Goal: Communication & Community: Answer question/provide support

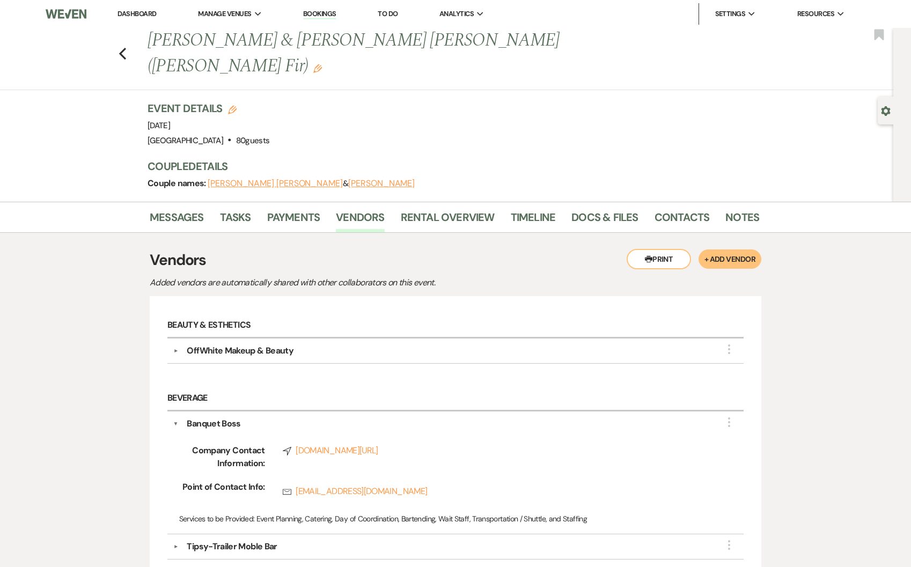
click at [124, 9] on link "Dashboard" at bounding box center [136, 13] width 39 height 9
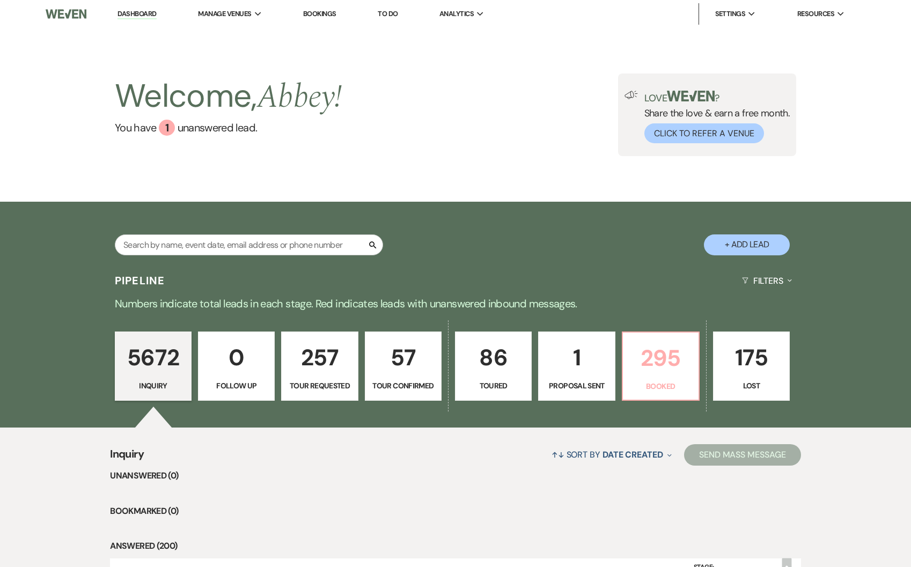
click at [662, 386] on p "Booked" at bounding box center [660, 386] width 63 height 12
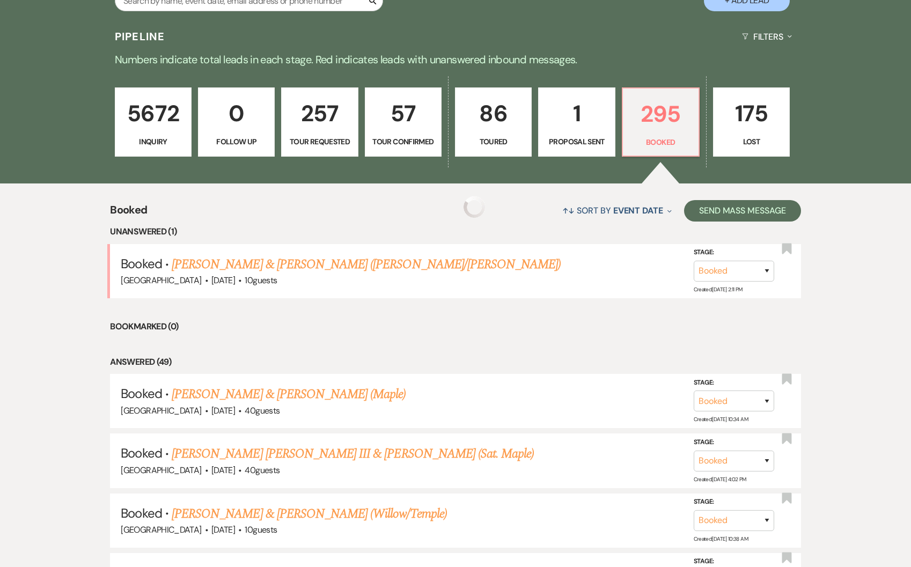
scroll to position [346, 0]
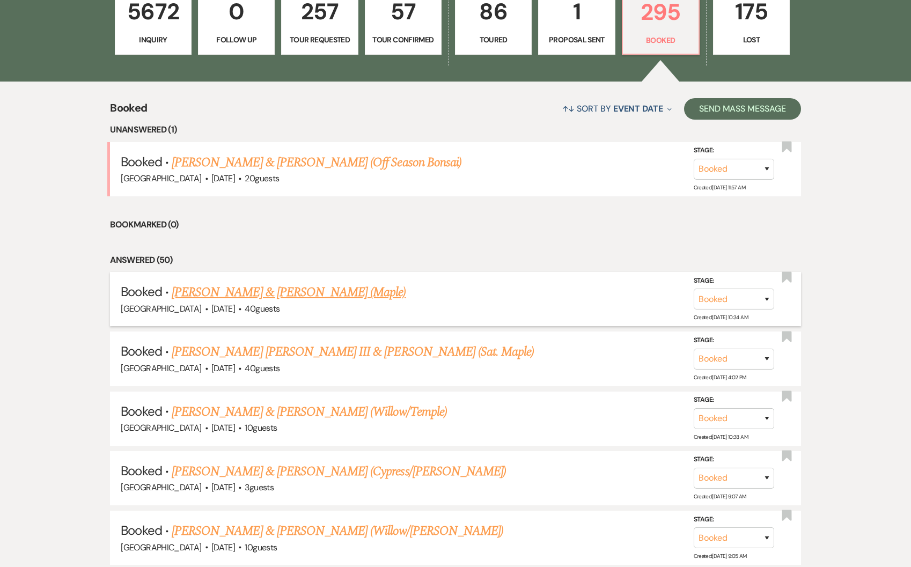
click at [240, 290] on link "[PERSON_NAME] & [PERSON_NAME] (Maple)" at bounding box center [289, 292] width 234 height 19
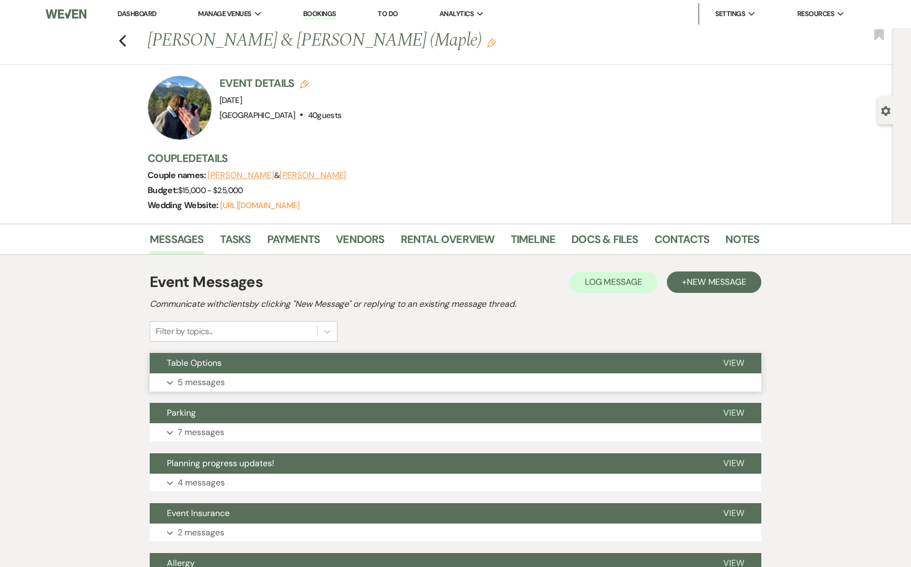
click at [220, 379] on p "5 messages" at bounding box center [200, 382] width 47 height 14
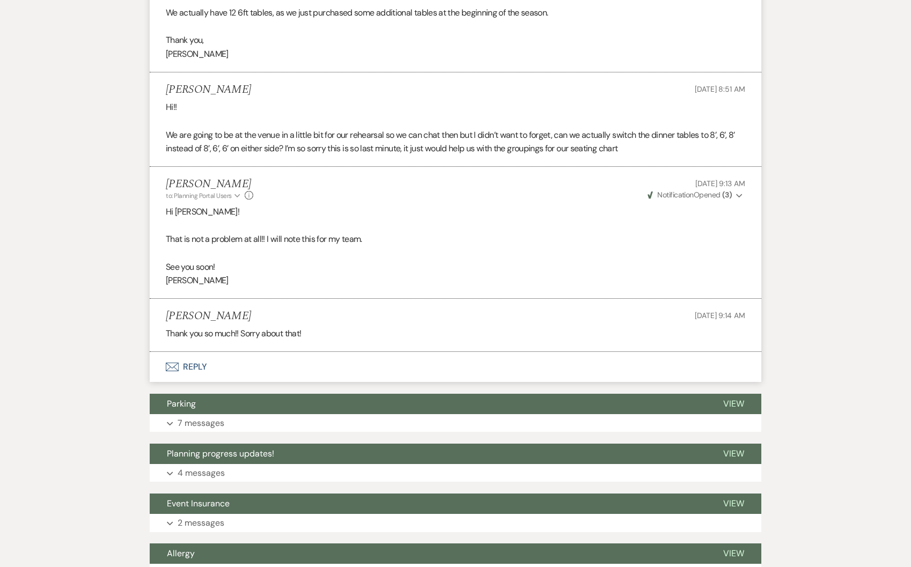
scroll to position [925, 0]
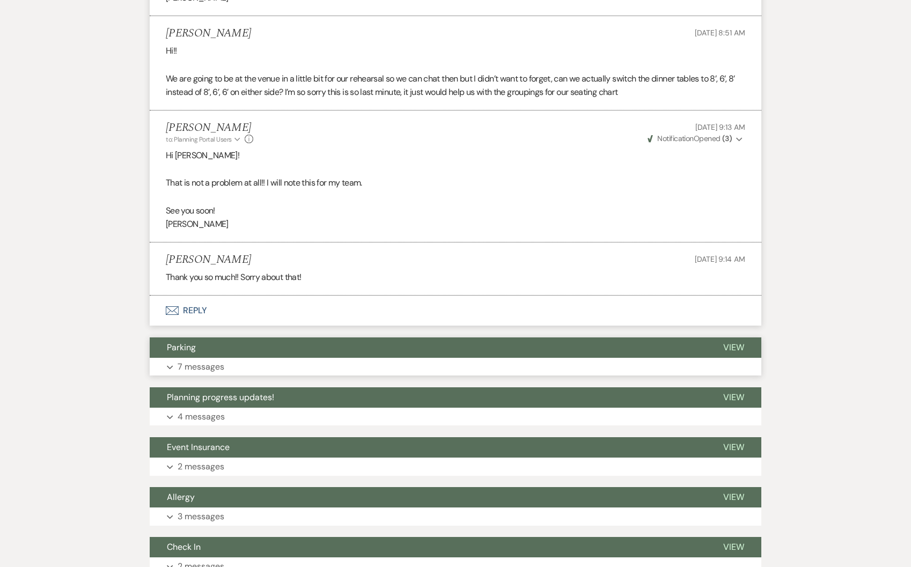
click at [238, 361] on button "Expand 7 messages" at bounding box center [455, 367] width 611 height 18
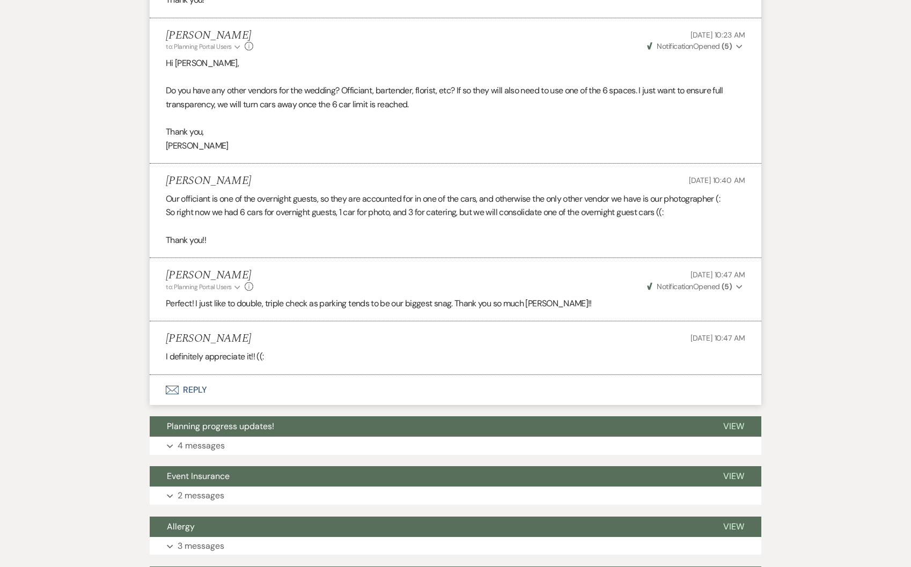
scroll to position [2099, 0]
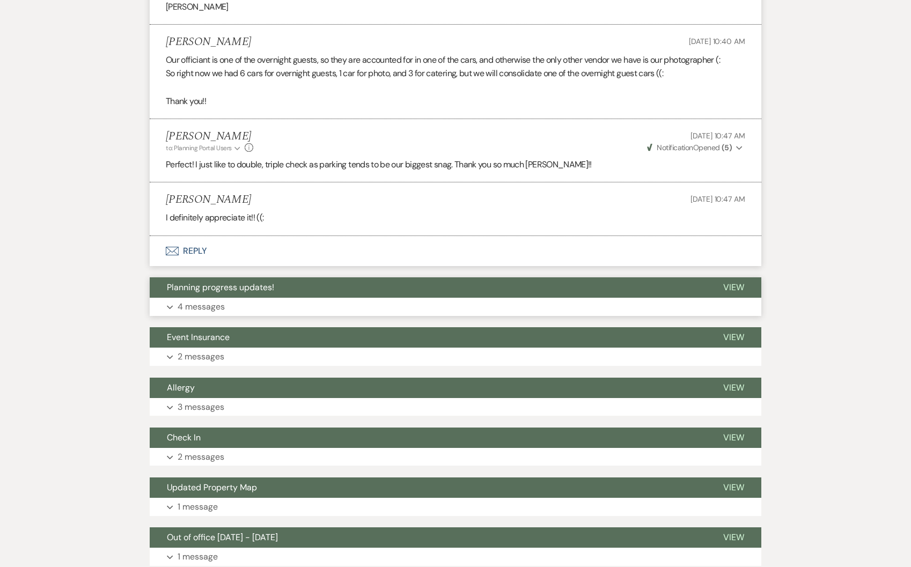
click at [235, 292] on span "Planning progress updates!" at bounding box center [220, 287] width 107 height 11
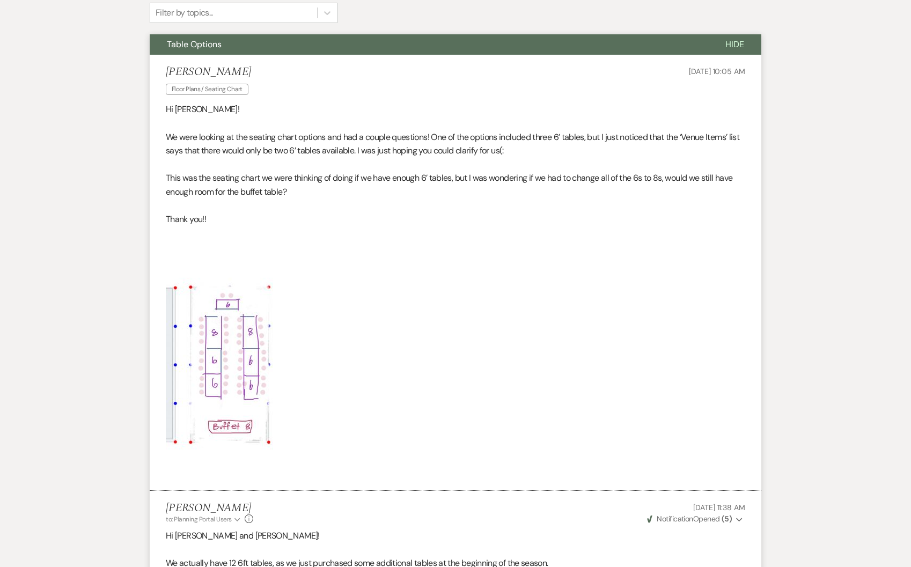
scroll to position [324, 0]
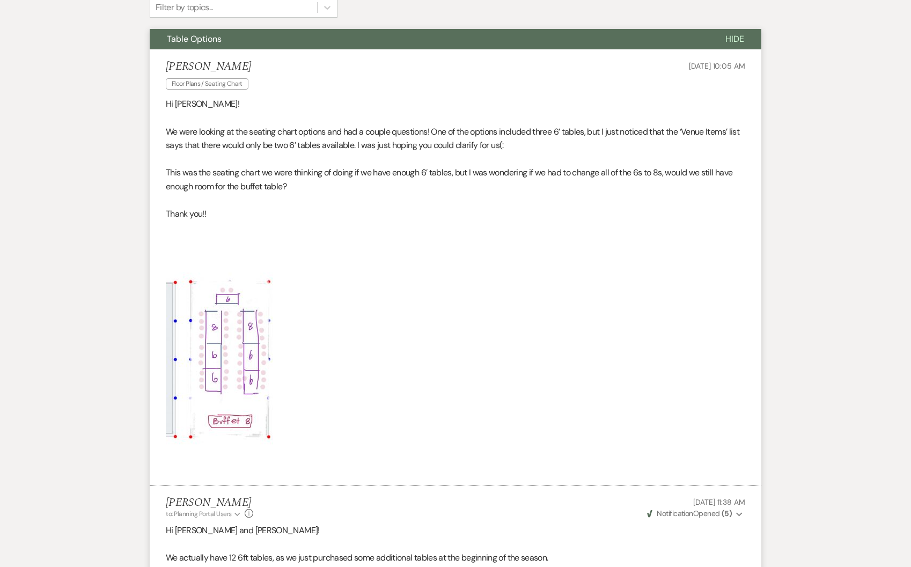
click at [228, 331] on img at bounding box center [219, 347] width 107 height 253
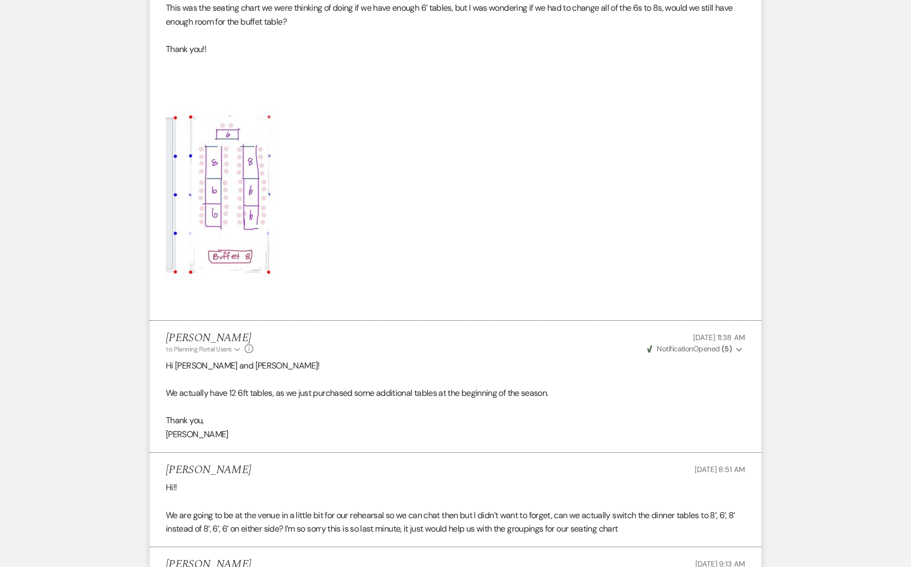
scroll to position [405, 0]
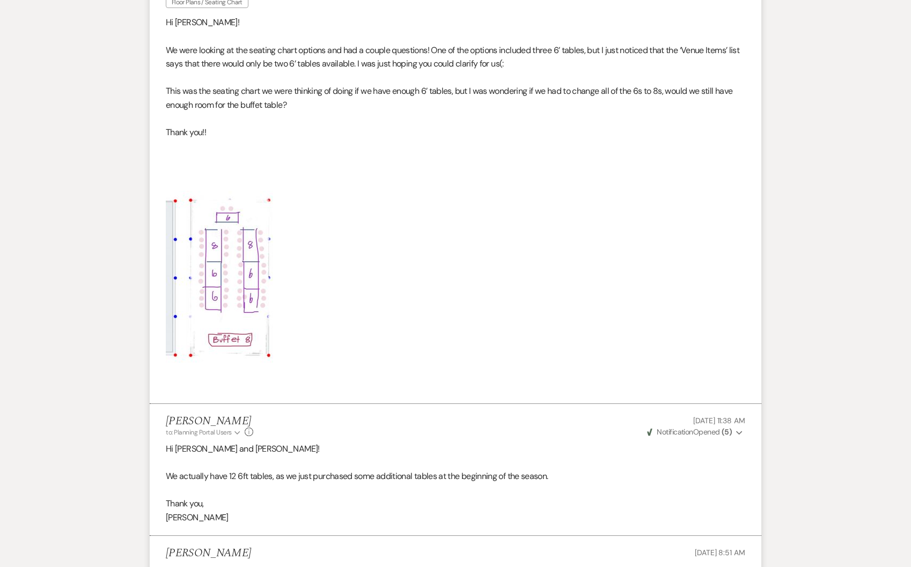
click at [247, 267] on img at bounding box center [219, 265] width 107 height 253
click at [173, 222] on img at bounding box center [219, 265] width 107 height 253
click at [252, 245] on img at bounding box center [219, 265] width 107 height 253
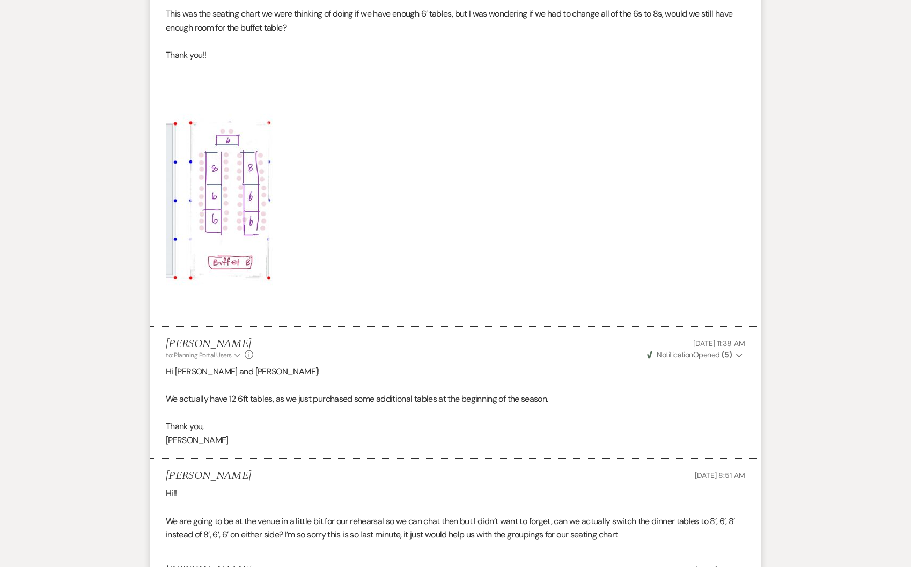
scroll to position [266, 0]
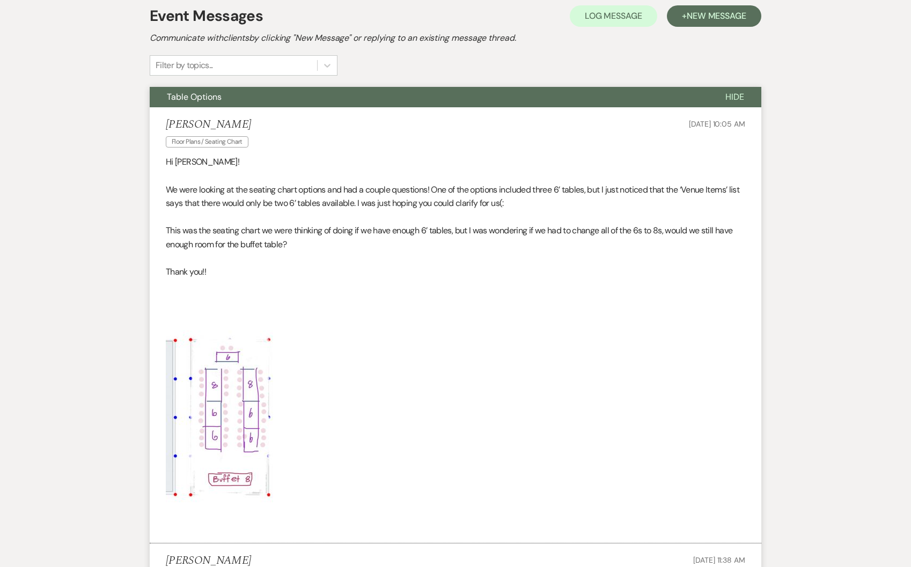
click at [224, 364] on img at bounding box center [219, 405] width 107 height 253
click at [185, 334] on img at bounding box center [219, 405] width 107 height 253
drag, startPoint x: 233, startPoint y: 394, endPoint x: 751, endPoint y: 2, distance: 649.9
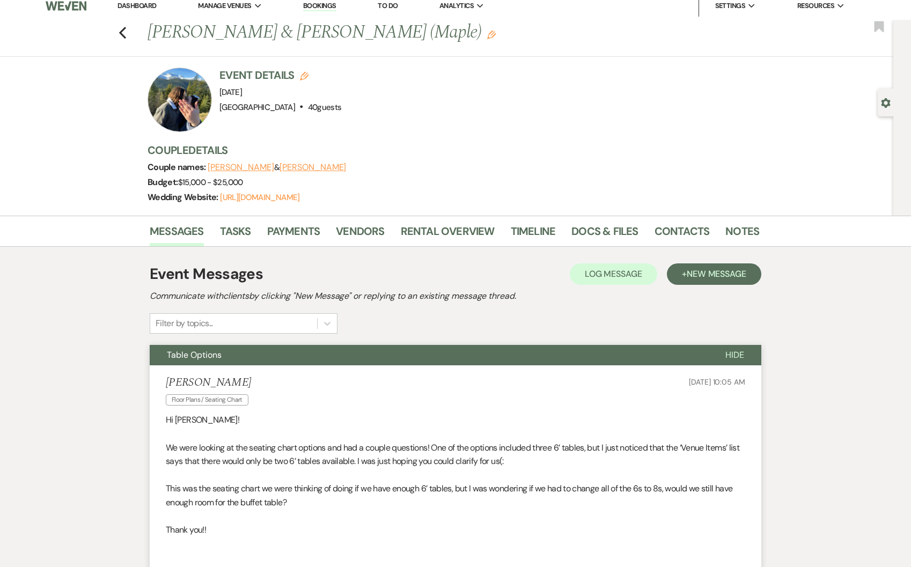
scroll to position [0, 0]
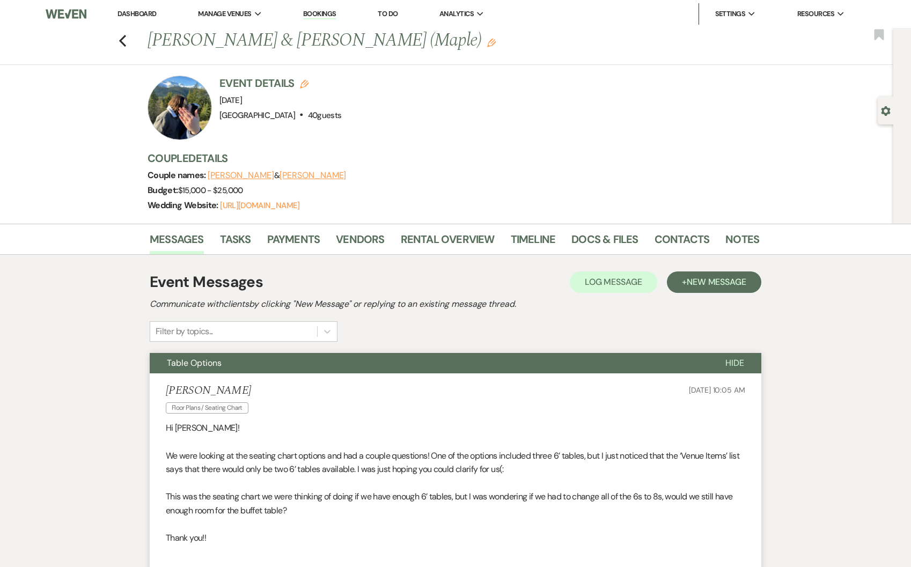
click at [136, 17] on link "Dashboard" at bounding box center [136, 13] width 39 height 9
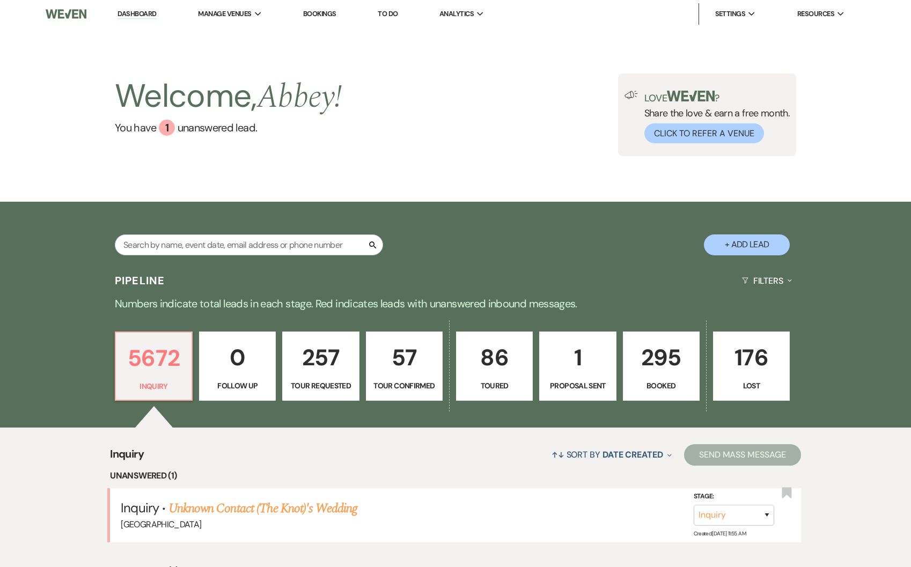
click at [652, 358] on p "295" at bounding box center [661, 357] width 63 height 36
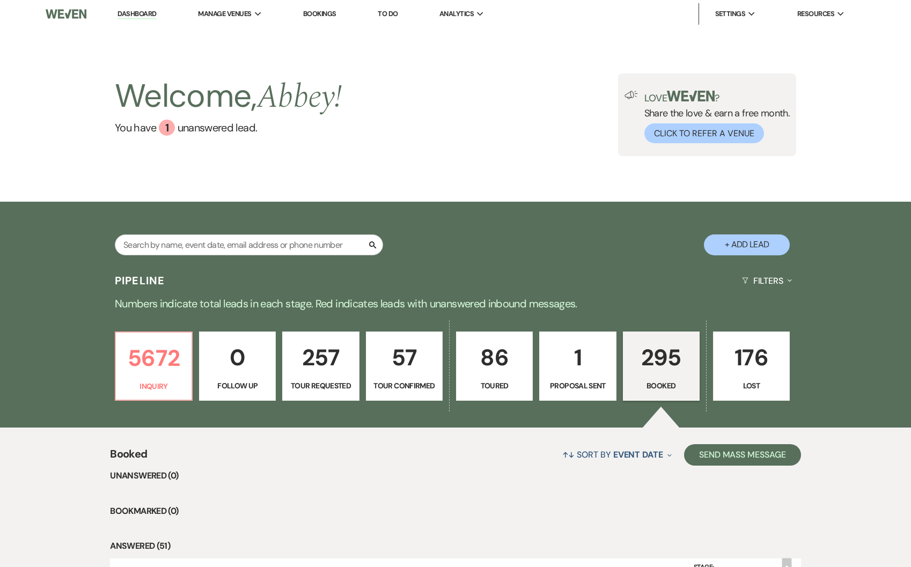
scroll to position [314, 0]
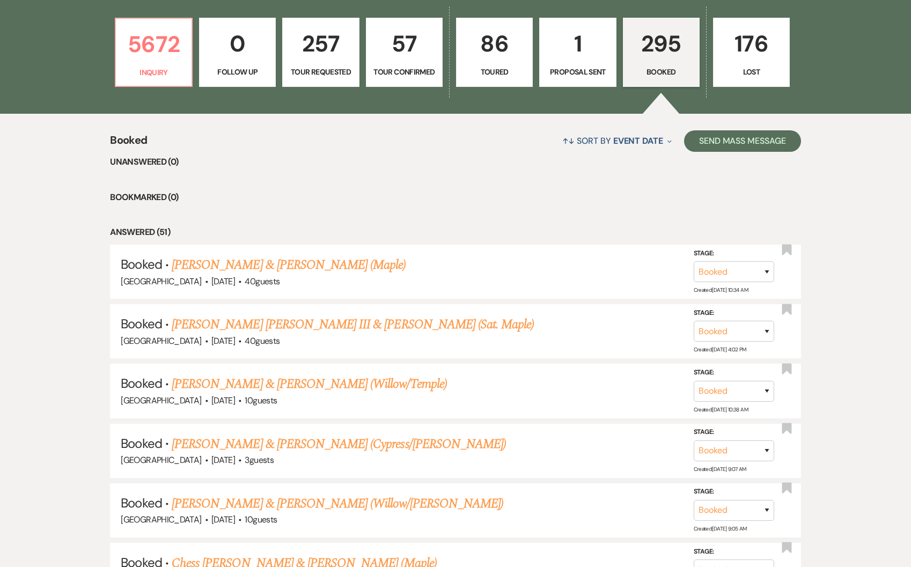
click at [351, 322] on link "[PERSON_NAME] [PERSON_NAME] III & [PERSON_NAME] (Sat. Maple)" at bounding box center [353, 324] width 362 height 19
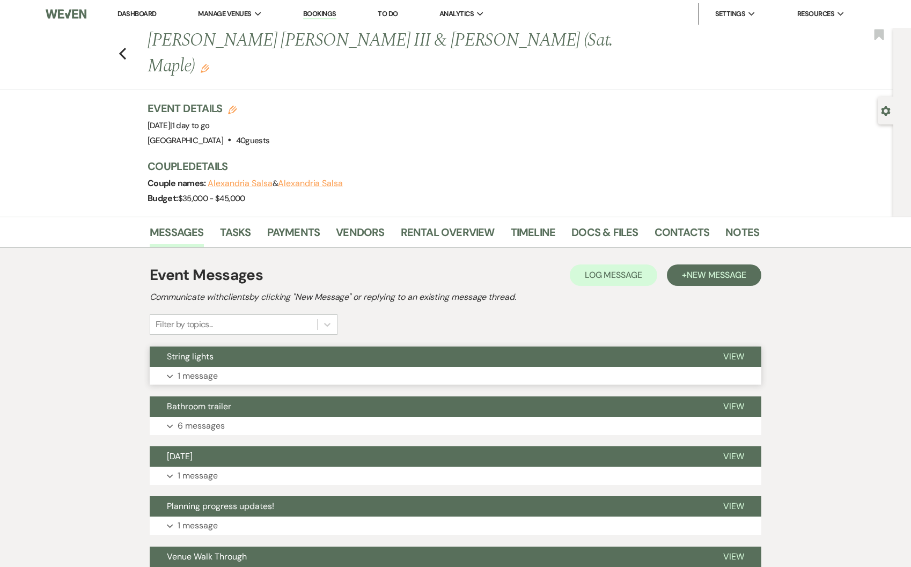
click at [208, 369] on p "1 message" at bounding box center [197, 376] width 40 height 14
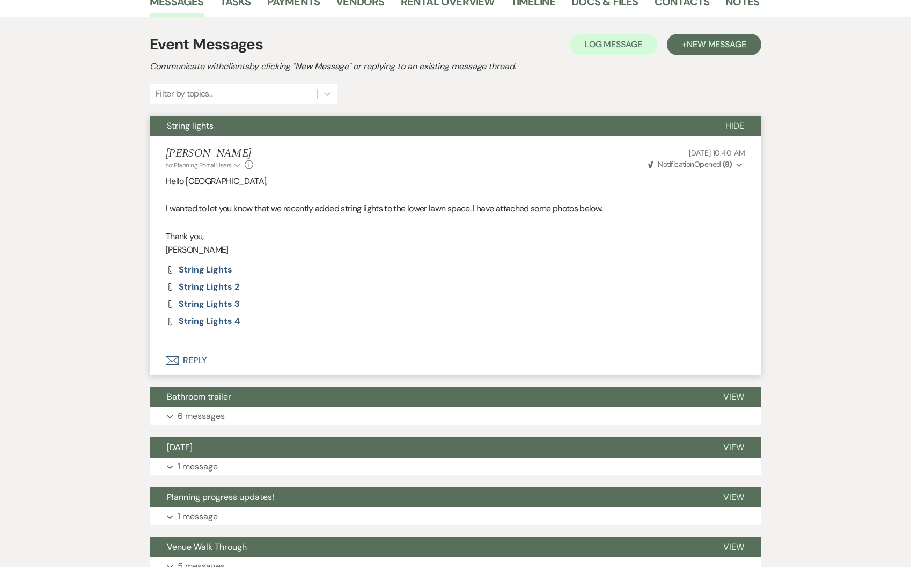
scroll to position [151, 0]
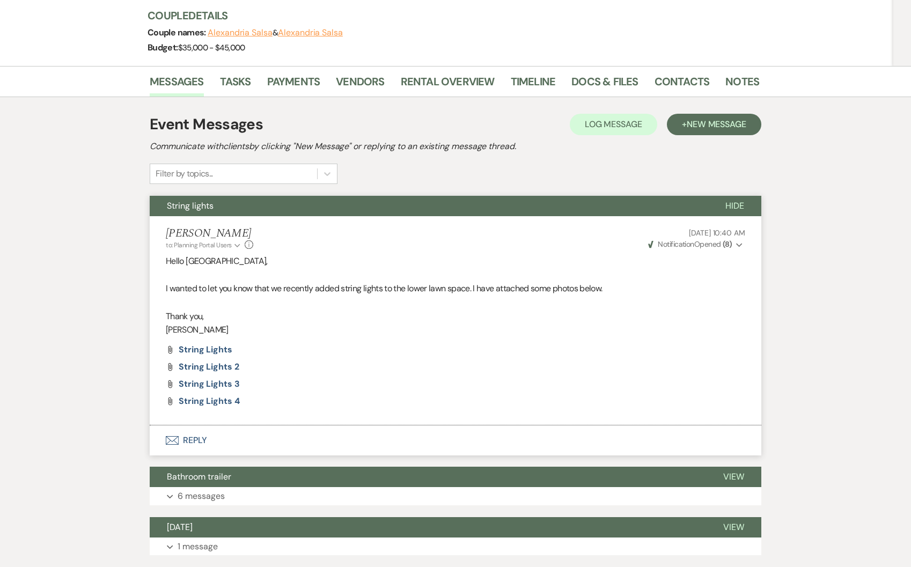
click at [727, 200] on span "Hide" at bounding box center [734, 205] width 19 height 11
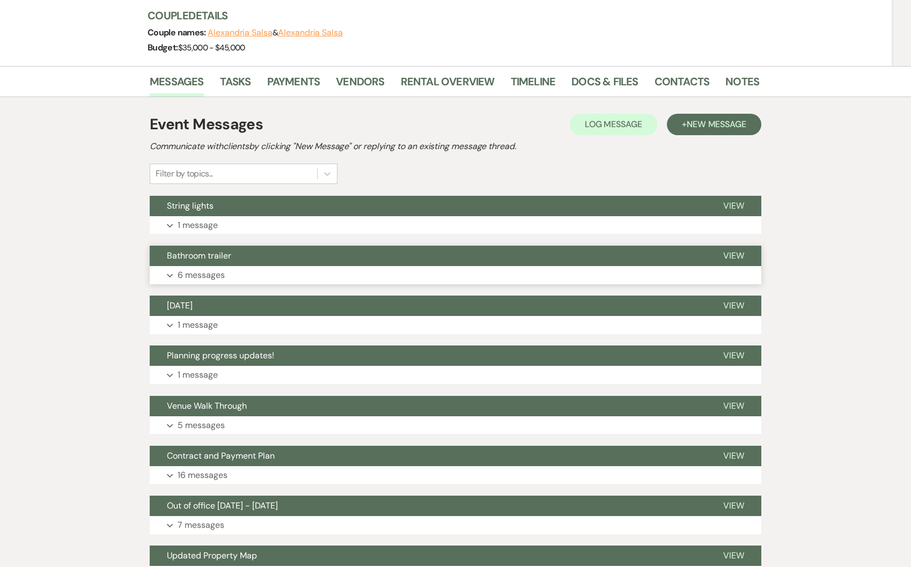
click at [192, 268] on p "6 messages" at bounding box center [200, 275] width 47 height 14
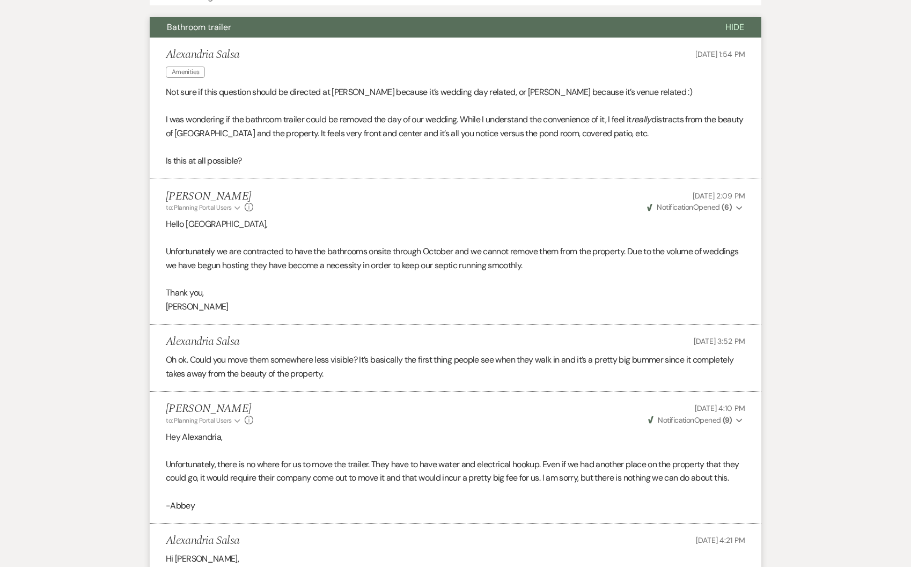
scroll to position [0, 0]
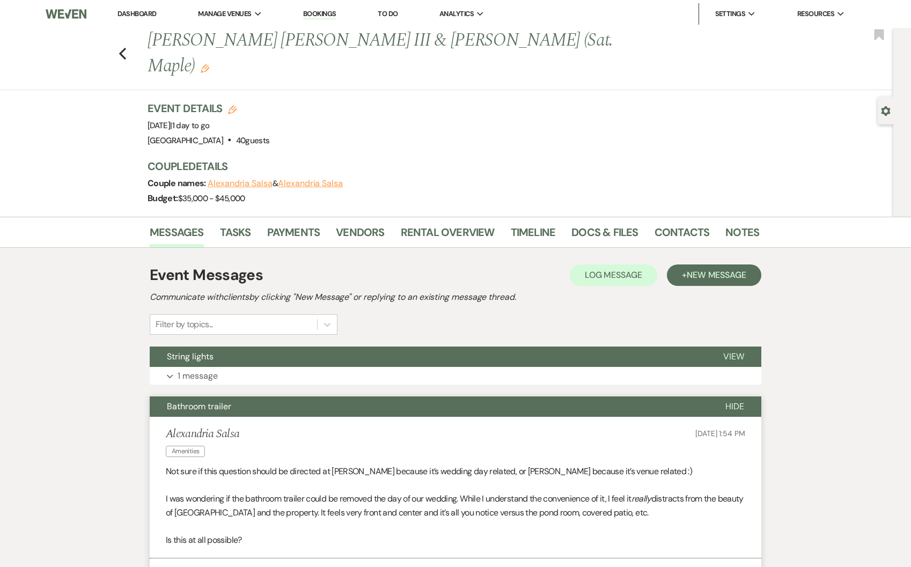
click at [738, 401] on span "Hide" at bounding box center [734, 406] width 19 height 11
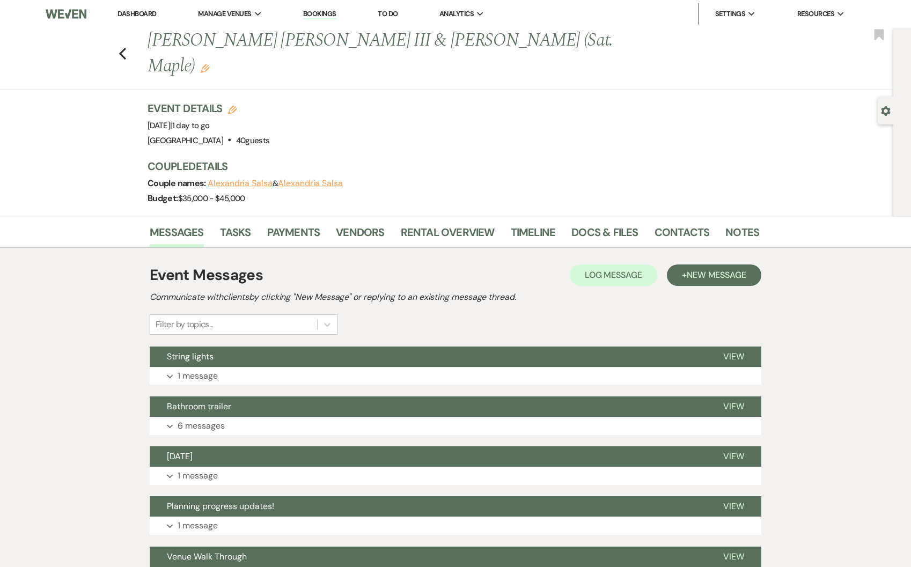
click at [144, 14] on link "Dashboard" at bounding box center [136, 13] width 39 height 9
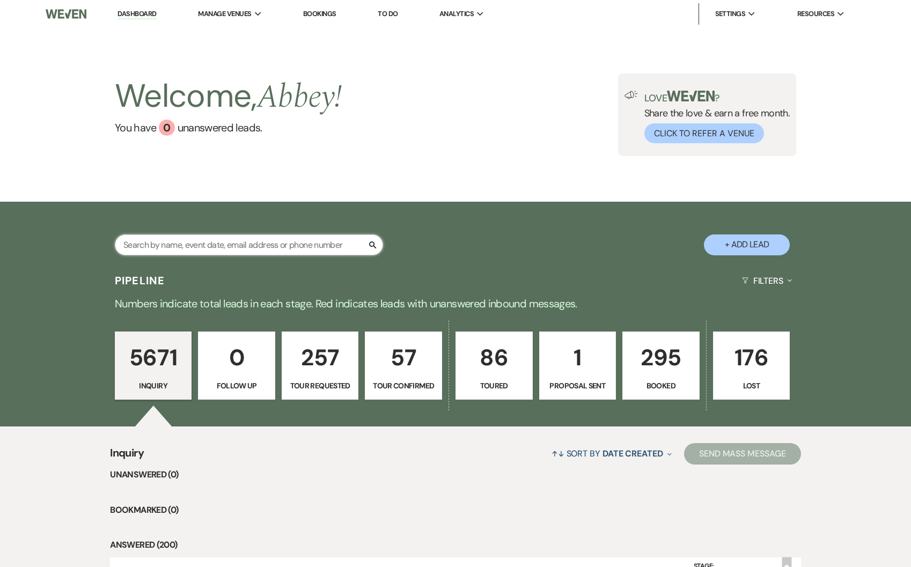
click at [271, 245] on input "text" at bounding box center [249, 244] width 268 height 21
type input "[PERSON_NAME]"
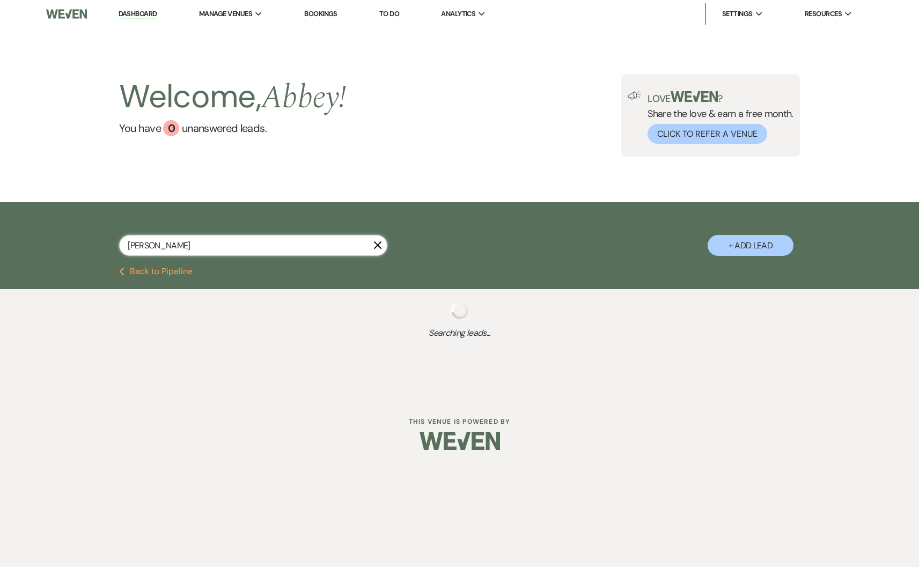
select select "4"
select select "5"
select select "8"
select select "4"
select select "2"
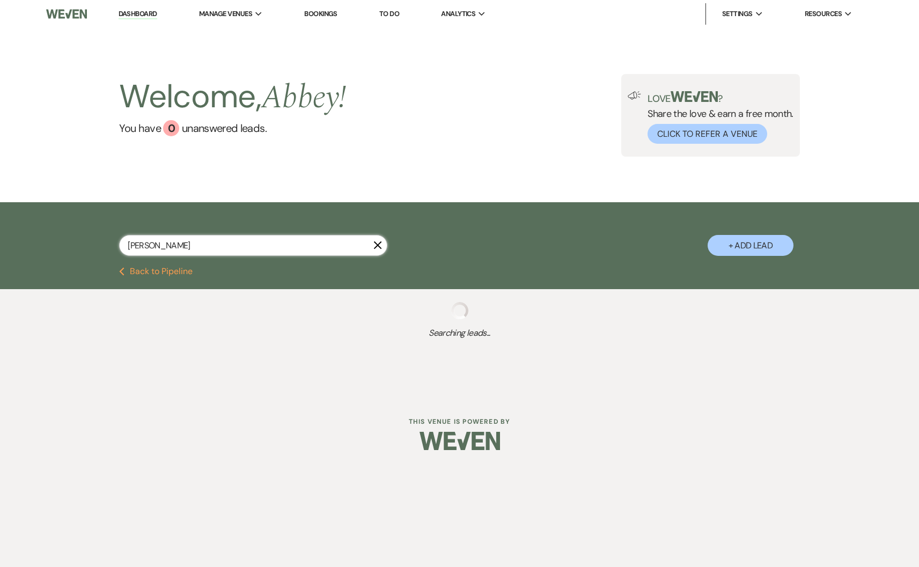
select select "8"
select select "4"
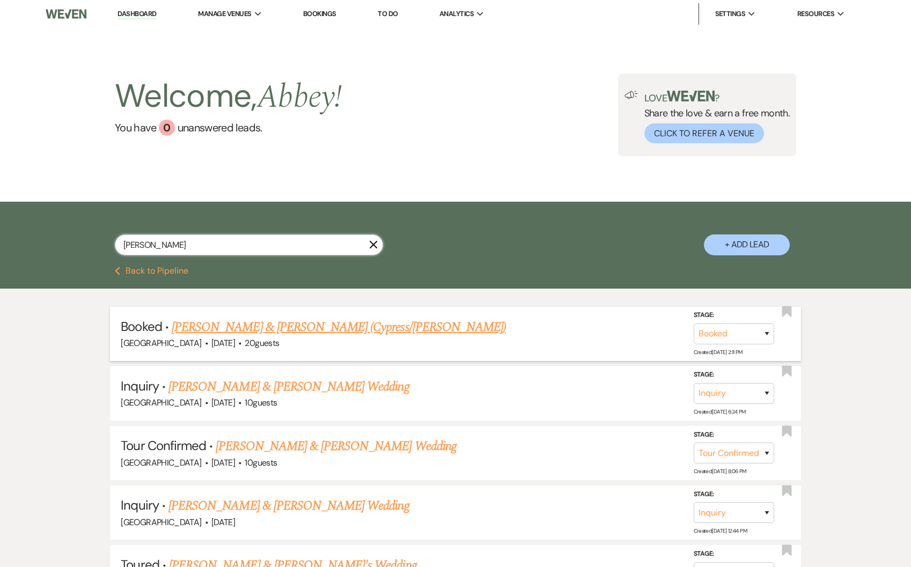
type input "[PERSON_NAME]"
click at [287, 331] on link "[PERSON_NAME] & [PERSON_NAME] (Cypress/[PERSON_NAME])" at bounding box center [339, 326] width 334 height 19
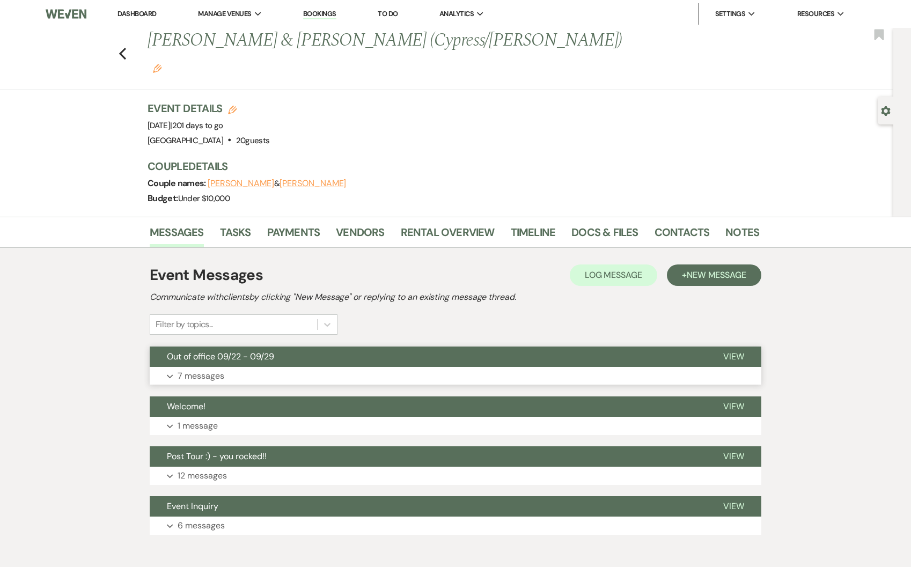
click at [217, 351] on span "Out of office 09/22 - 09/29" at bounding box center [220, 356] width 107 height 11
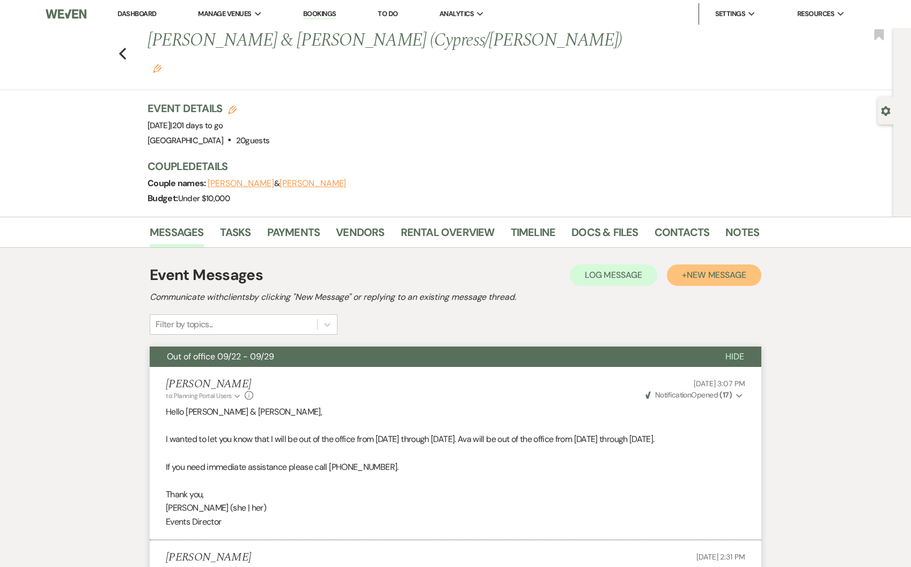
click at [717, 269] on span "New Message" at bounding box center [716, 274] width 60 height 11
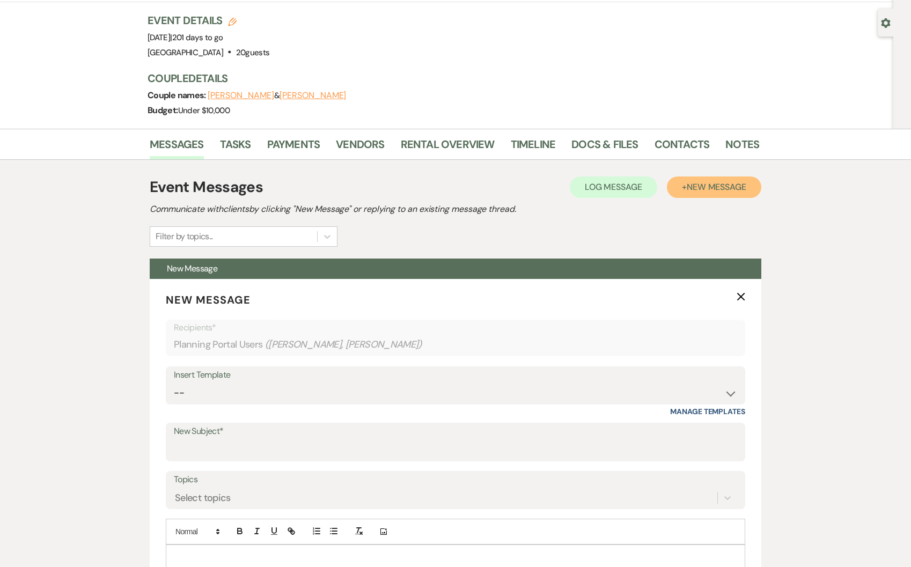
scroll to position [344, 0]
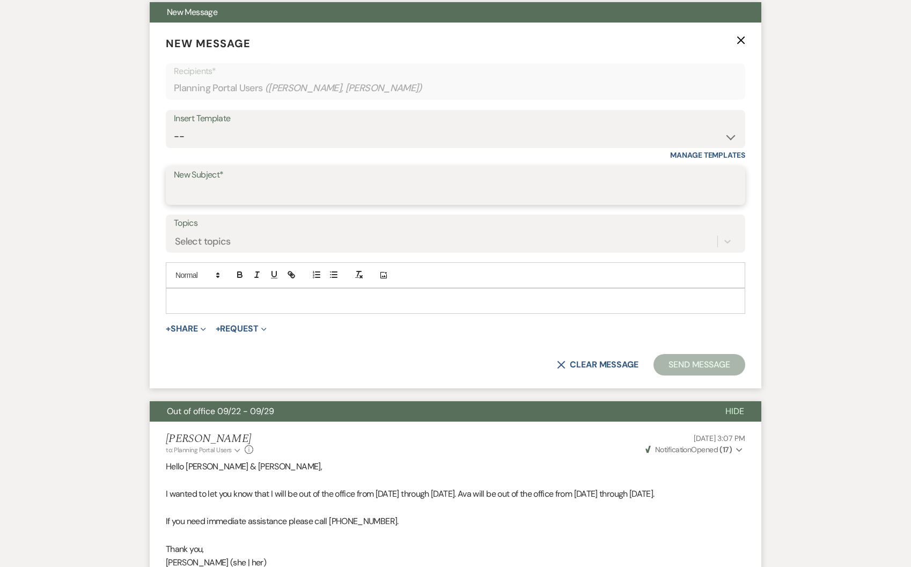
click at [210, 183] on input "New Subject*" at bounding box center [455, 193] width 563 height 21
type input "Adding Small Bites"
click at [258, 288] on div at bounding box center [455, 300] width 578 height 25
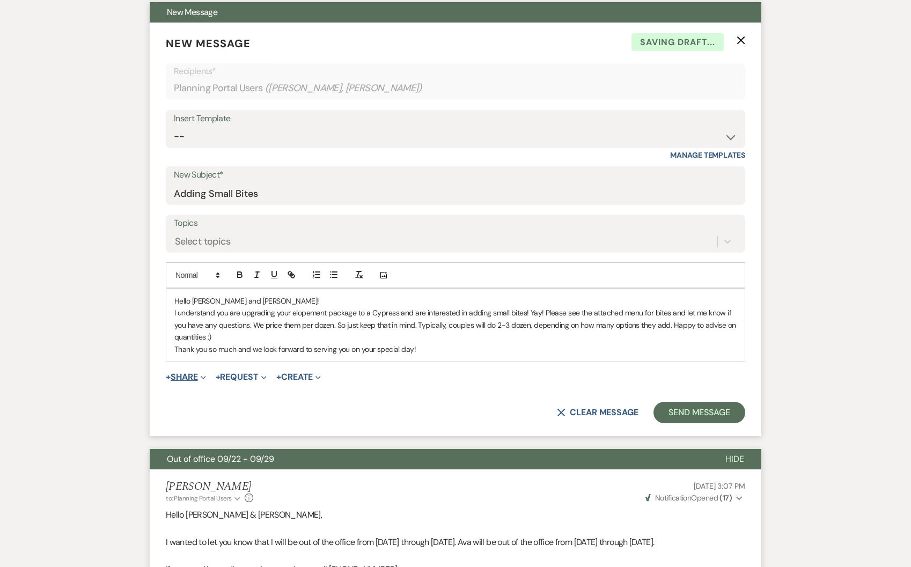
click at [188, 373] on button "+ Share Expand" at bounding box center [186, 377] width 40 height 9
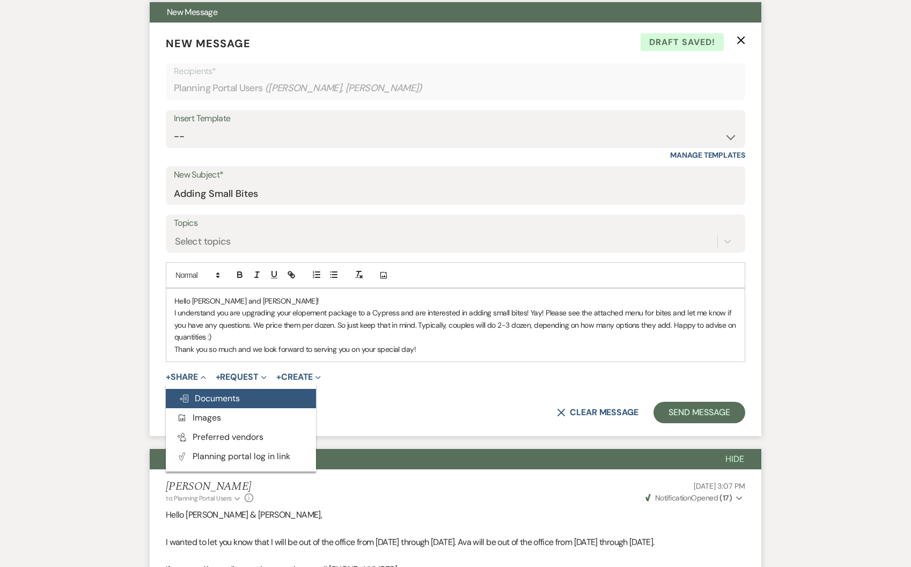
click at [195, 393] on span "Doc Upload Documents" at bounding box center [209, 398] width 61 height 11
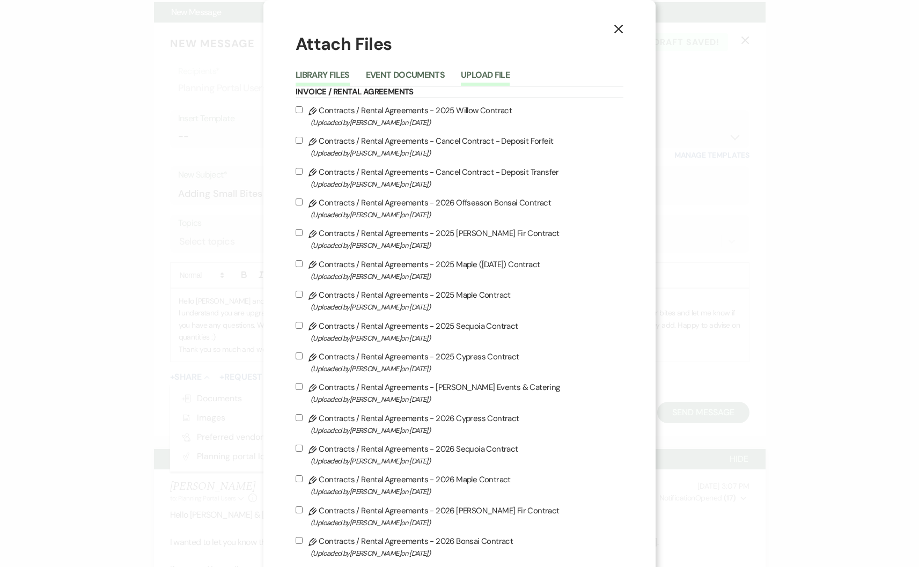
click at [486, 75] on button "Upload File" at bounding box center [485, 78] width 49 height 15
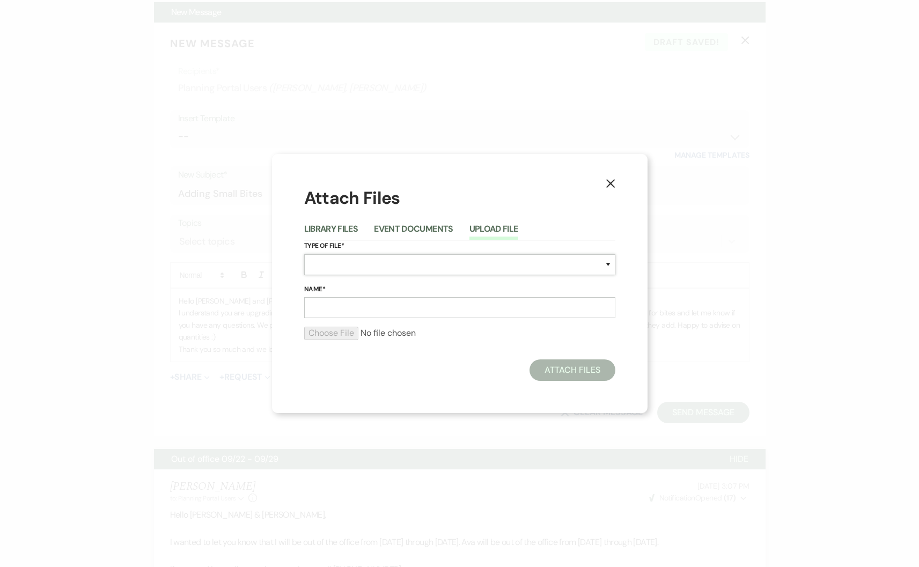
click at [480, 273] on select "Special Event Insurance Vendor Certificate of Insurance Contracts / Rental Agre…" at bounding box center [459, 264] width 311 height 21
select select "66"
click at [331, 312] on input "Name*" at bounding box center [459, 307] width 311 height 21
type input "Small Bites"
click at [351, 337] on input "file" at bounding box center [459, 333] width 311 height 13
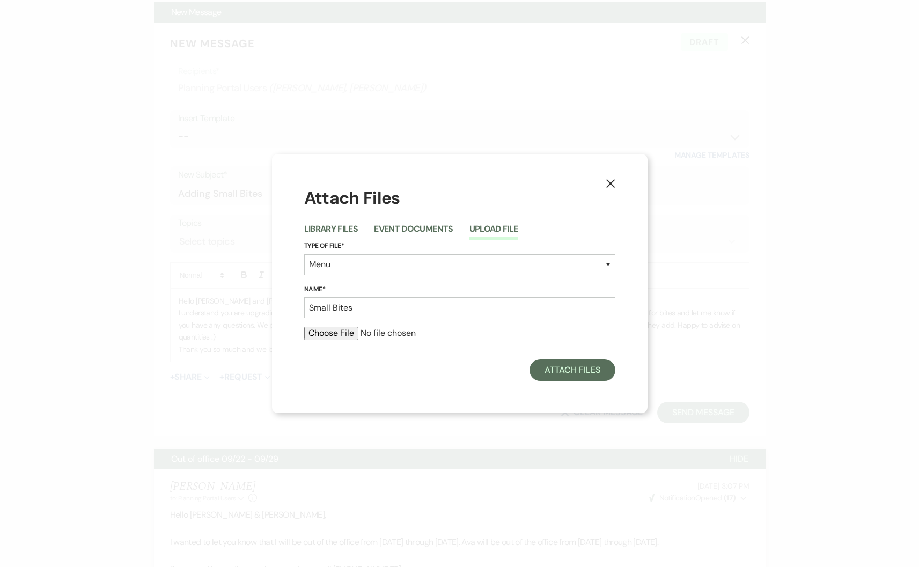
click at [344, 339] on input "file" at bounding box center [459, 333] width 311 height 13
type input "C:\fakepath\Updated Small Bites (2).pdf"
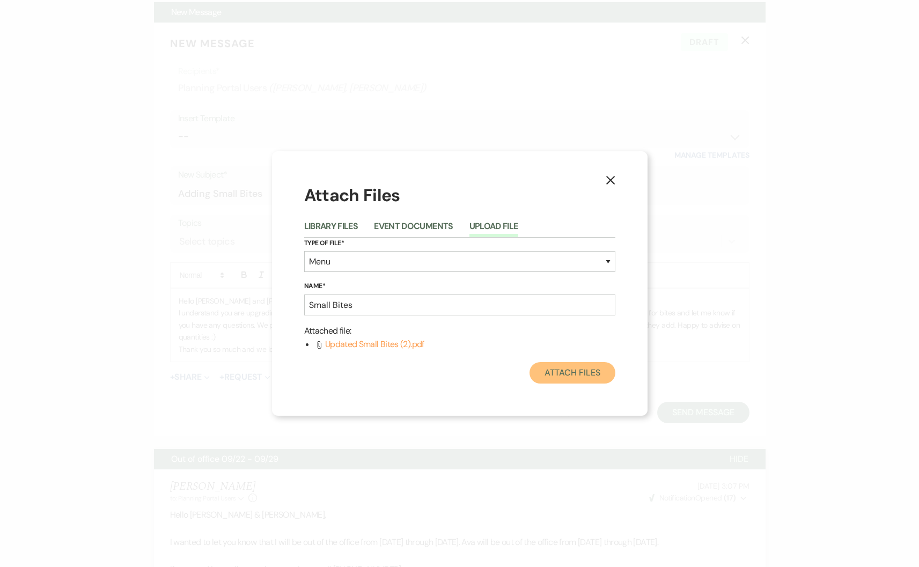
click at [600, 372] on button "Attach Files" at bounding box center [571, 372] width 85 height 21
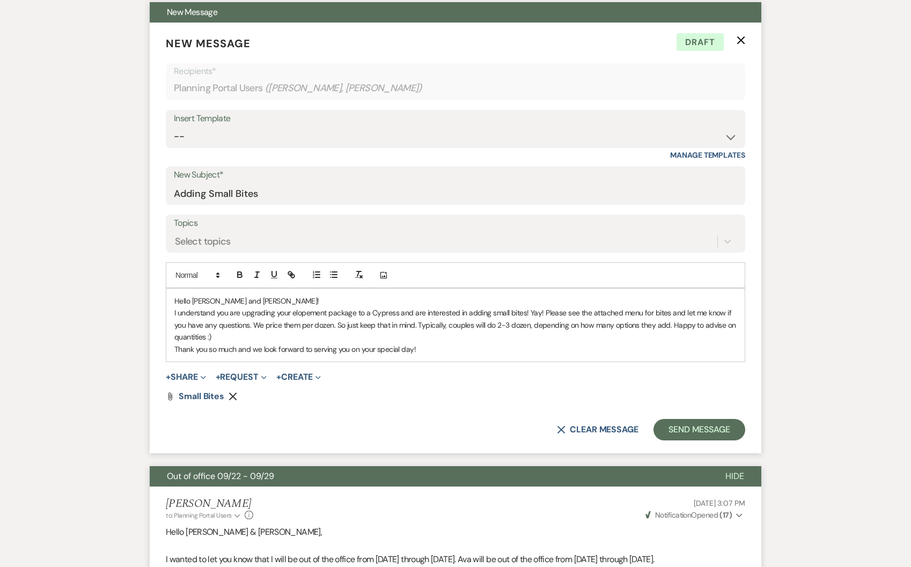
click at [470, 314] on p "I understand you are upgrading your elopement package to a Cypress and are inte…" at bounding box center [455, 325] width 562 height 36
click at [474, 343] on p "Thank you so much and we look forward to serving you on your special day!" at bounding box center [455, 349] width 562 height 12
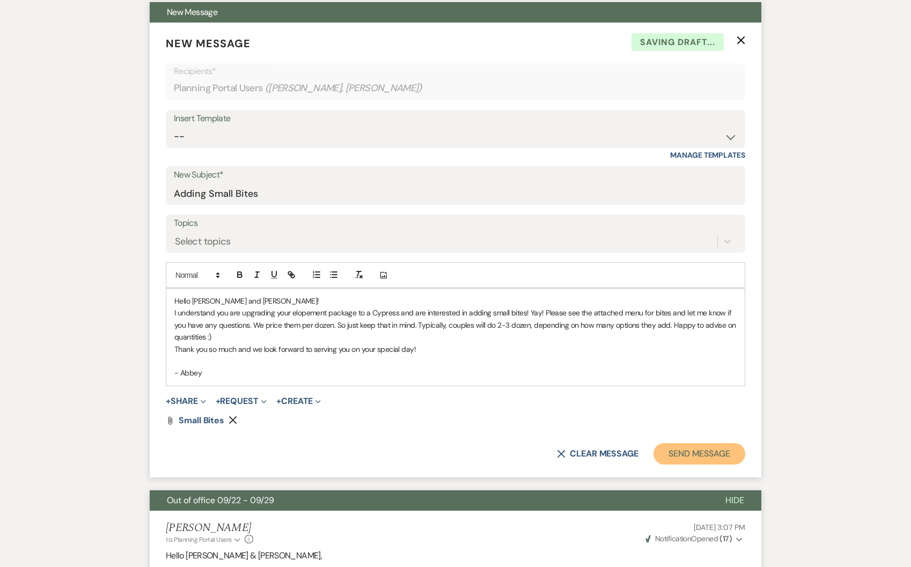
click at [674, 443] on button "Send Message" at bounding box center [699, 453] width 92 height 21
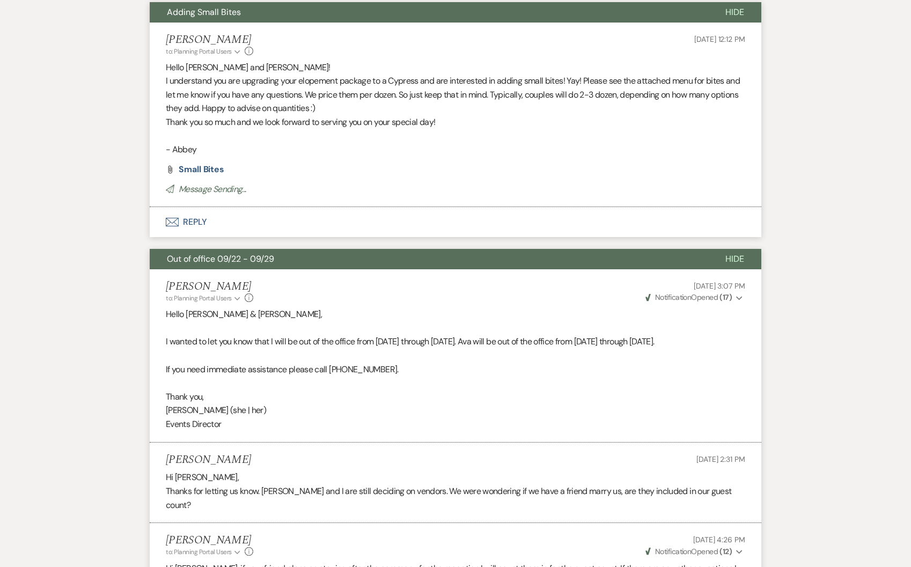
scroll to position [0, 0]
